Goal: Task Accomplishment & Management: Use online tool/utility

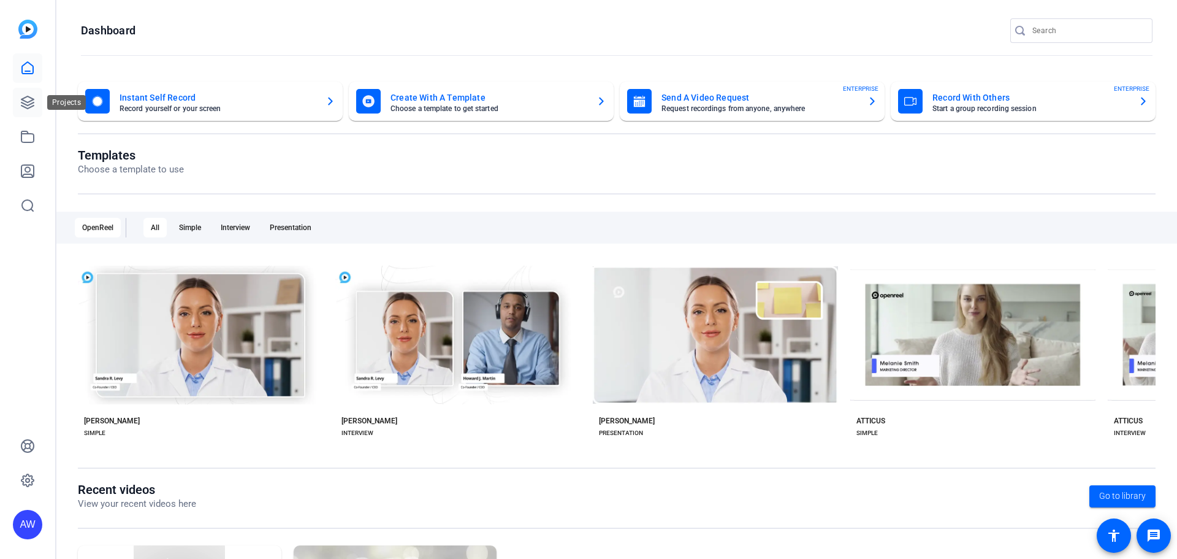
click at [28, 99] on icon at bounding box center [27, 102] width 15 height 15
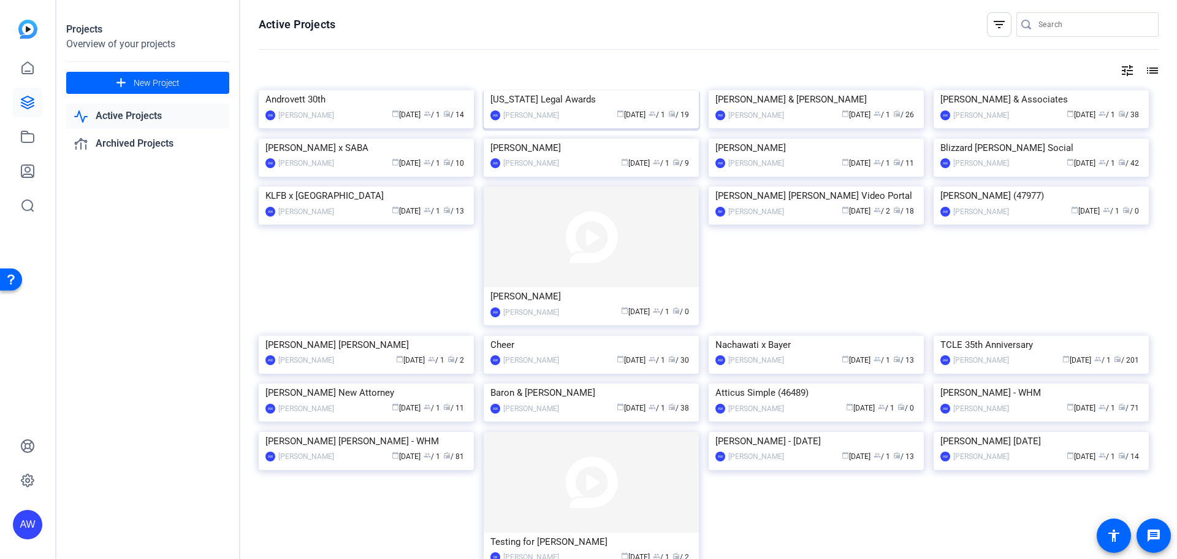
click at [582, 90] on img at bounding box center [591, 90] width 215 height 0
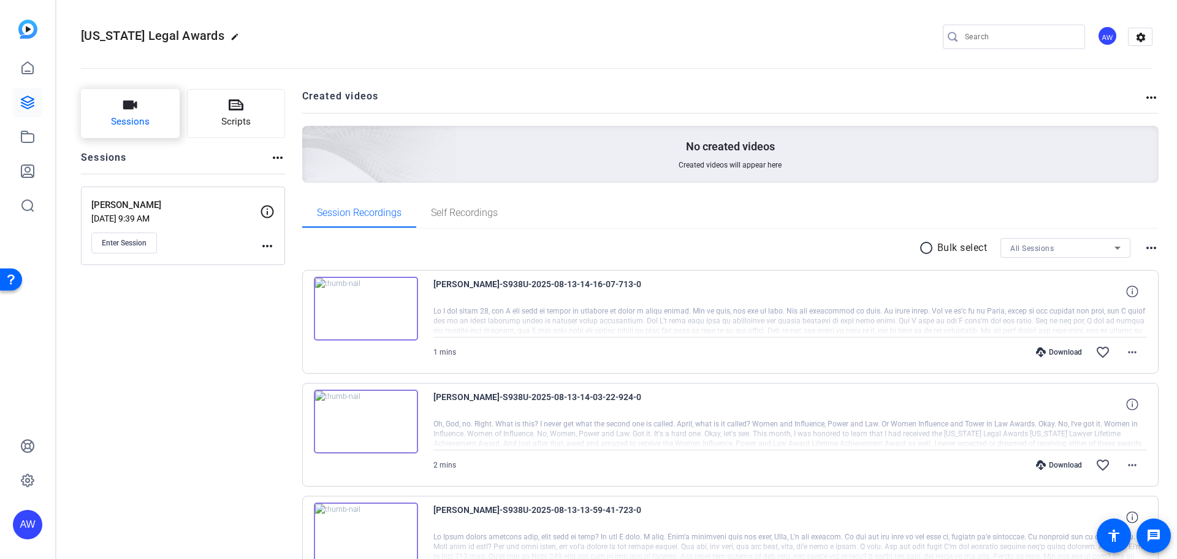
click at [145, 112] on button "Sessions" at bounding box center [130, 113] width 99 height 49
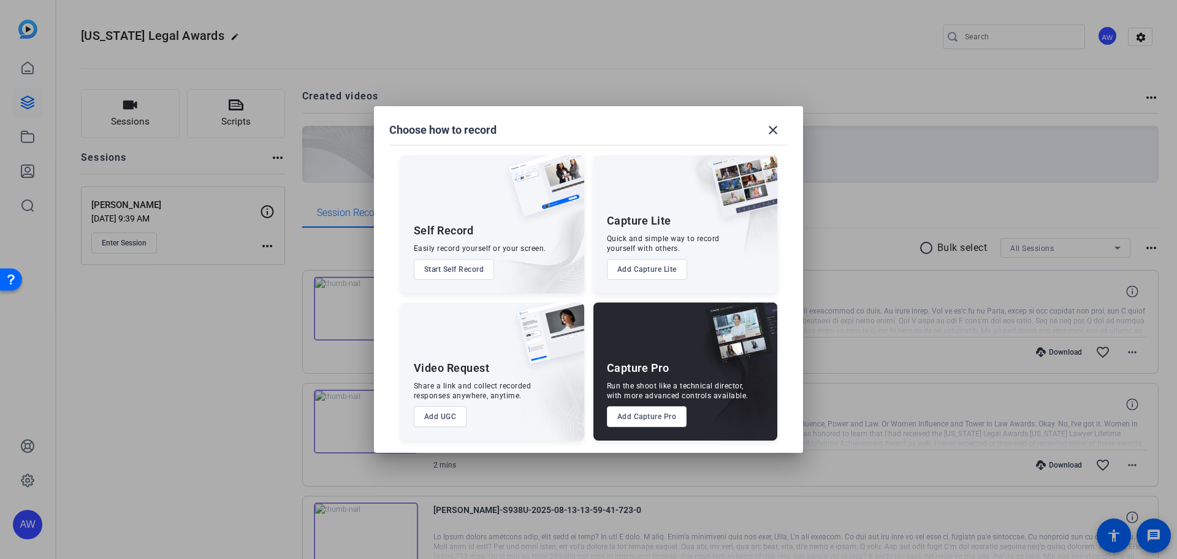
click at [651, 410] on button "Add Capture Pro" at bounding box center [647, 416] width 80 height 21
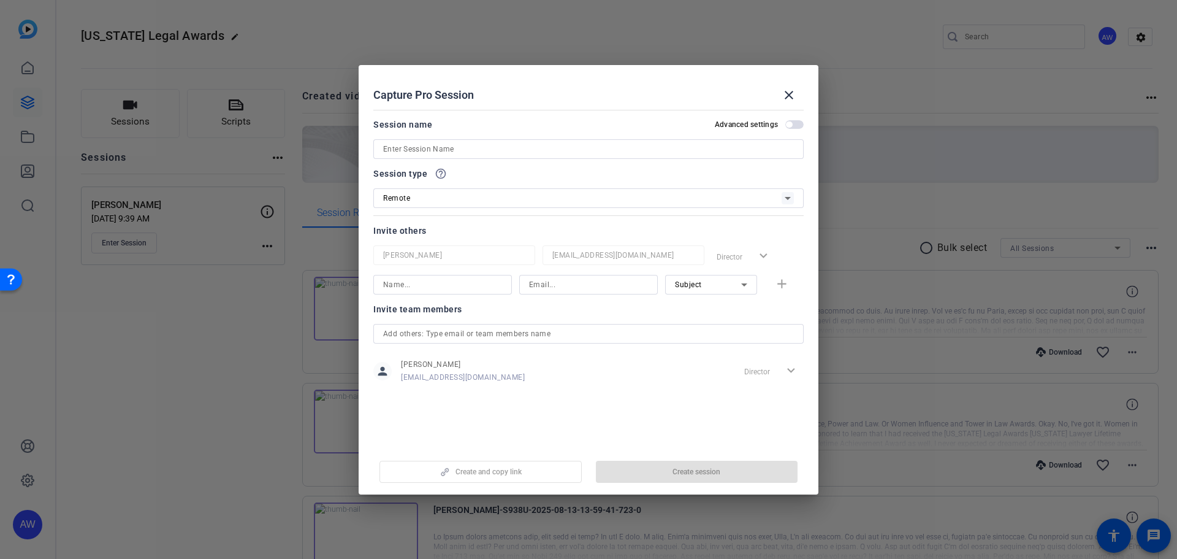
click at [440, 156] on input at bounding box center [588, 149] width 411 height 15
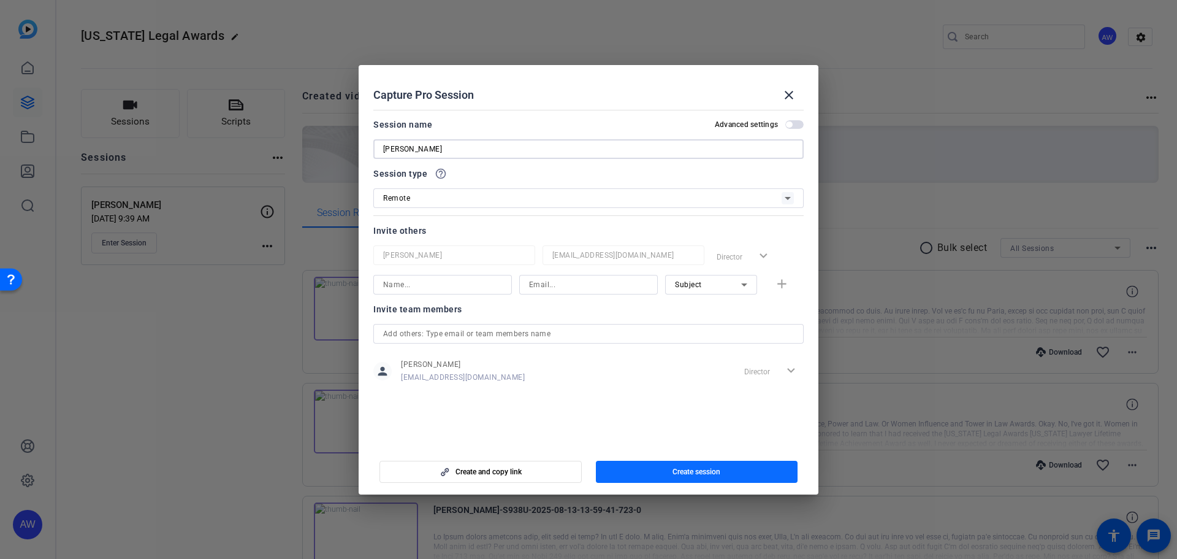
type input "[PERSON_NAME]"
click at [673, 470] on span "Create session" at bounding box center [697, 472] width 48 height 10
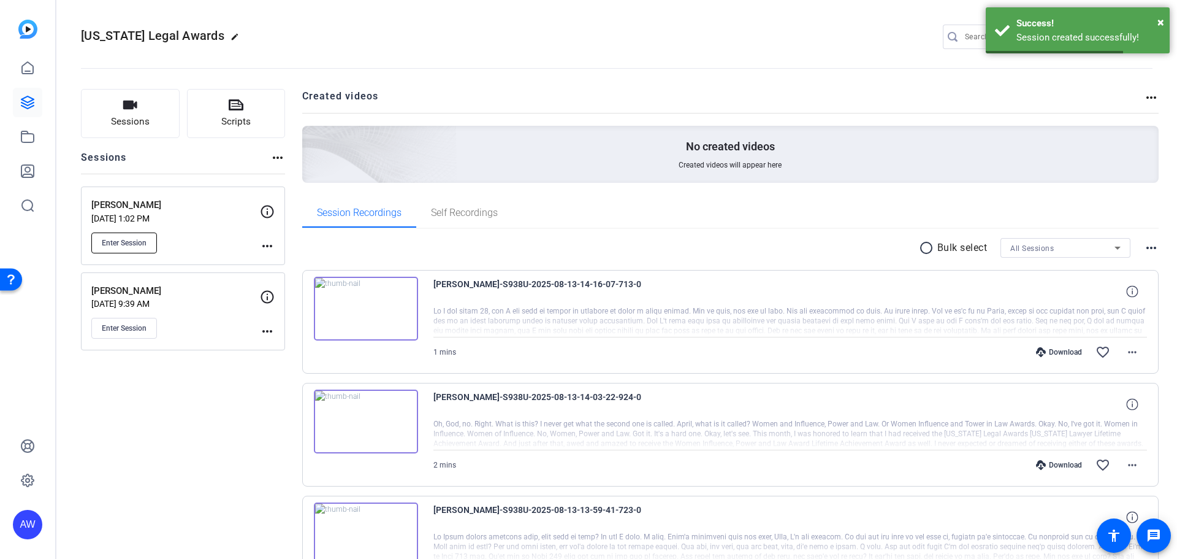
click at [108, 250] on button "Enter Session" at bounding box center [124, 242] width 66 height 21
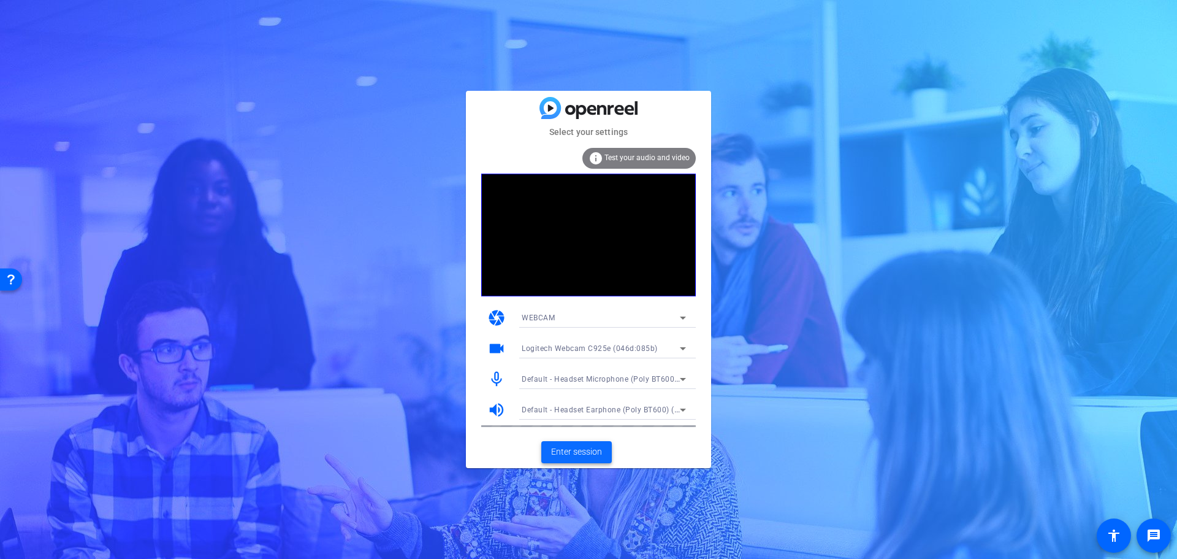
click at [556, 441] on span at bounding box center [576, 451] width 71 height 29
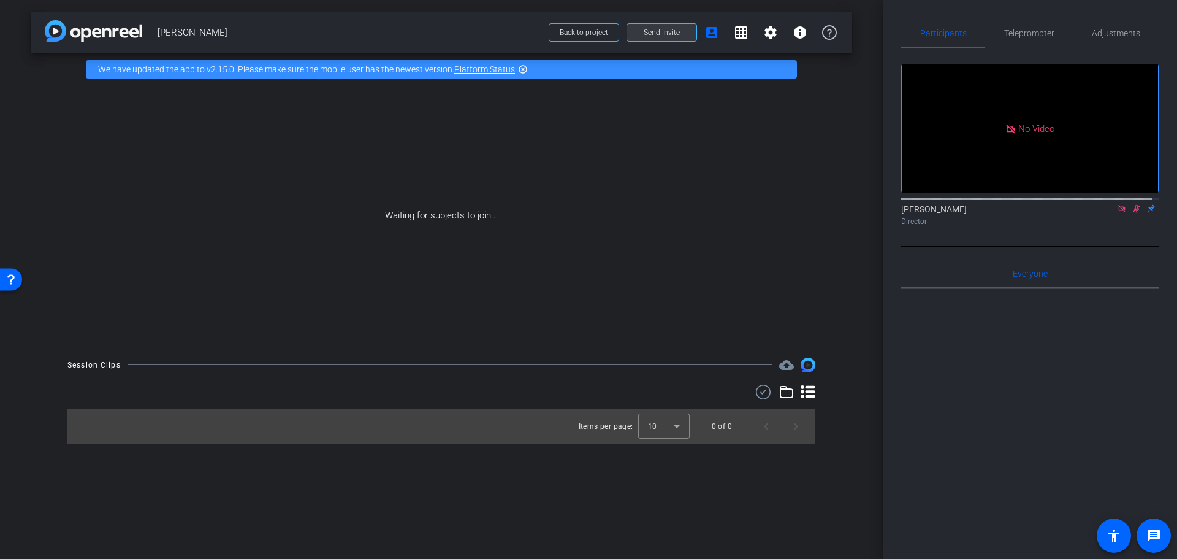
click at [649, 20] on span at bounding box center [661, 32] width 69 height 29
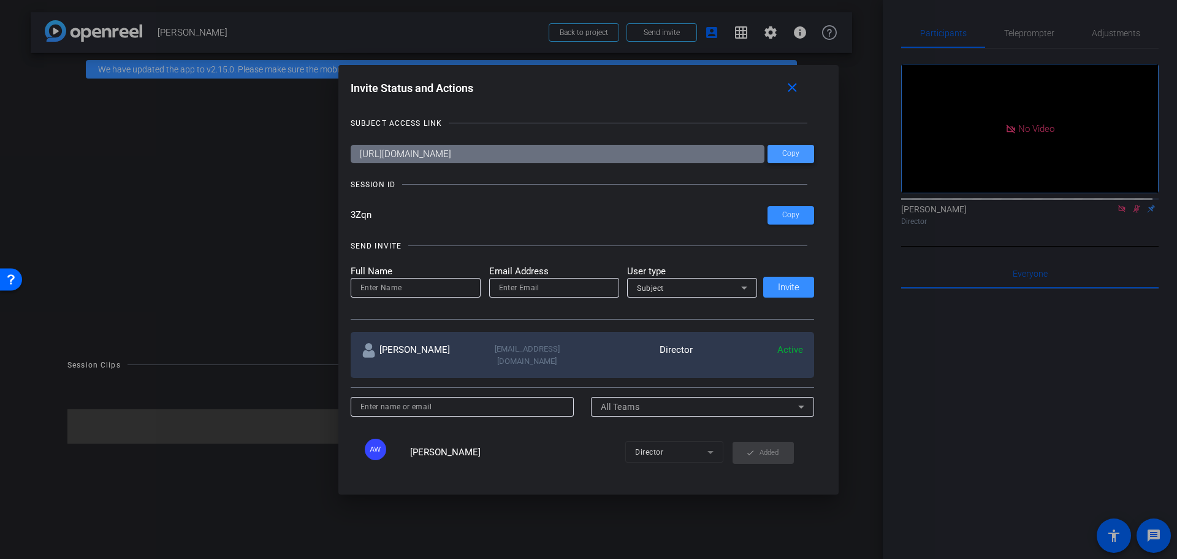
click at [783, 153] on span "Copy" at bounding box center [790, 153] width 17 height 9
click at [789, 80] on mat-icon "close" at bounding box center [792, 87] width 15 height 15
